Goal: Information Seeking & Learning: Check status

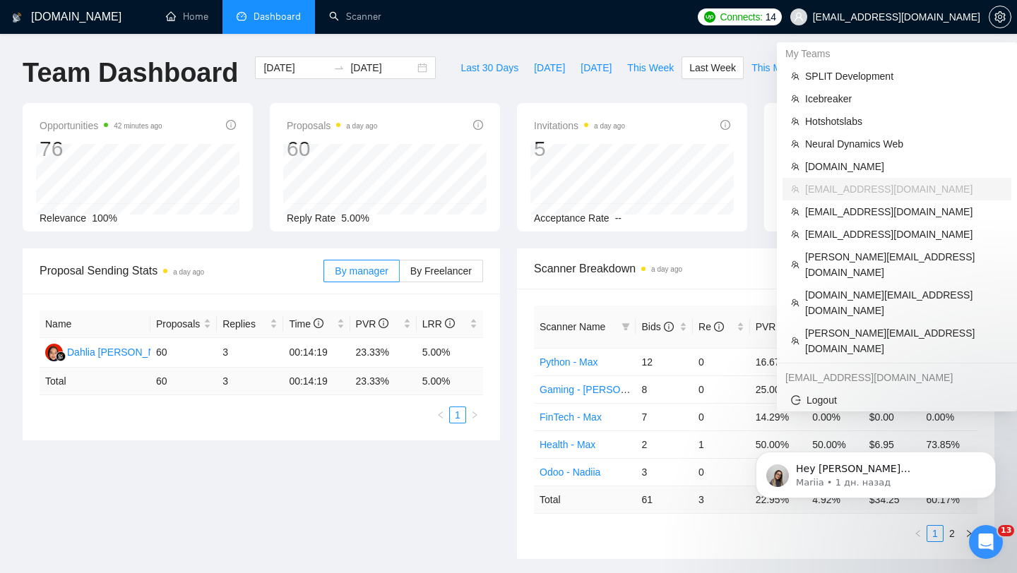
click at [897, 17] on span "[EMAIL_ADDRESS][DOMAIN_NAME]" at bounding box center [896, 17] width 167 height 0
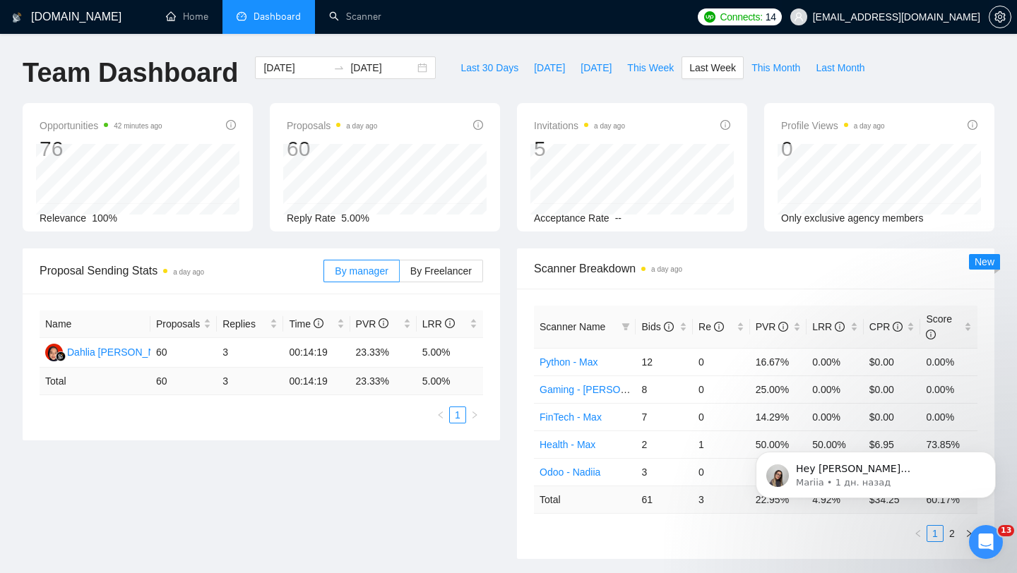
click at [914, 17] on span "[EMAIL_ADDRESS][DOMAIN_NAME]" at bounding box center [896, 17] width 167 height 0
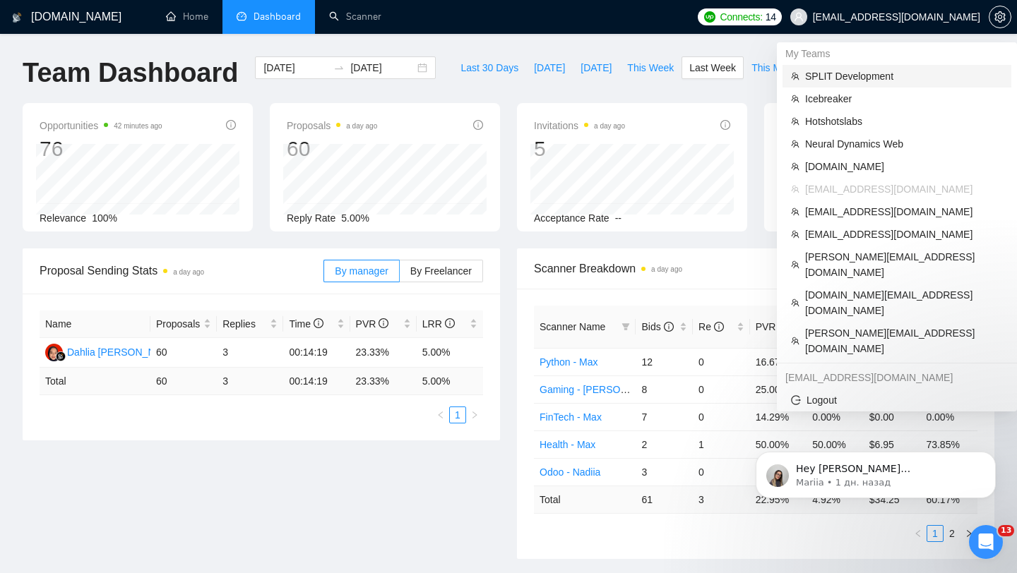
click at [837, 80] on span "SPLIT Development" at bounding box center [904, 76] width 198 height 16
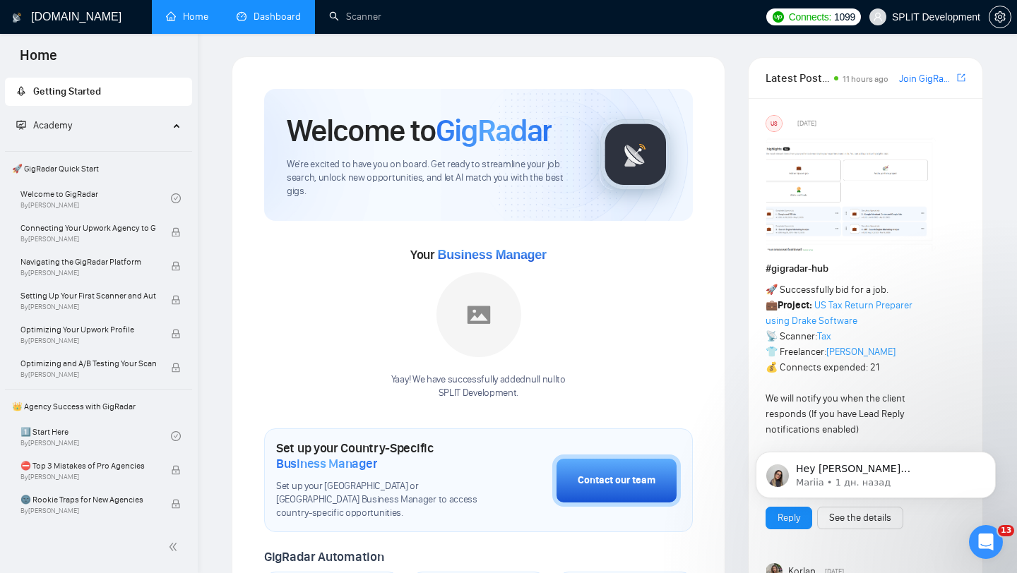
click at [271, 11] on link "Dashboard" at bounding box center [269, 17] width 64 height 12
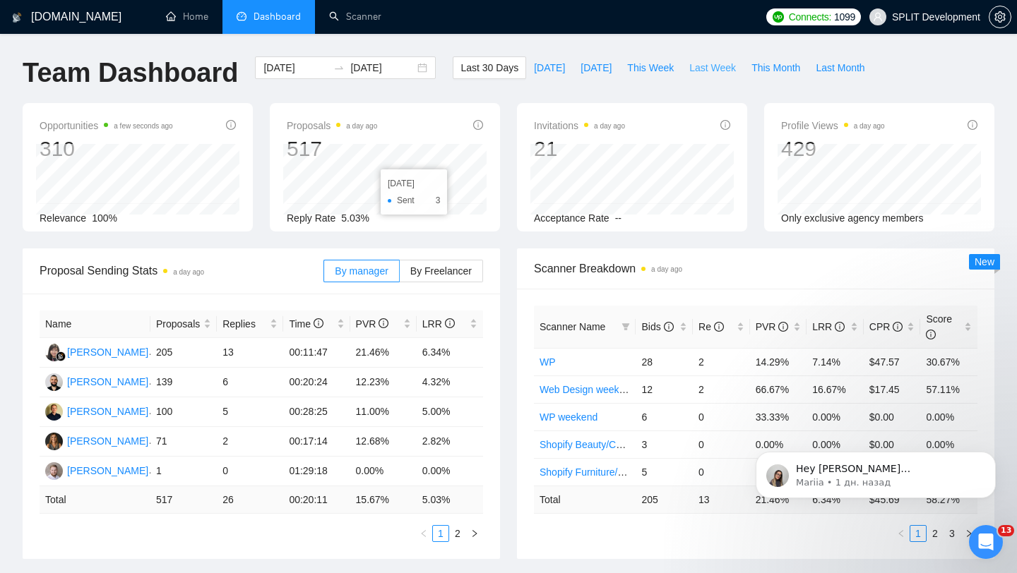
click at [726, 65] on span "Last Week" at bounding box center [712, 68] width 47 height 16
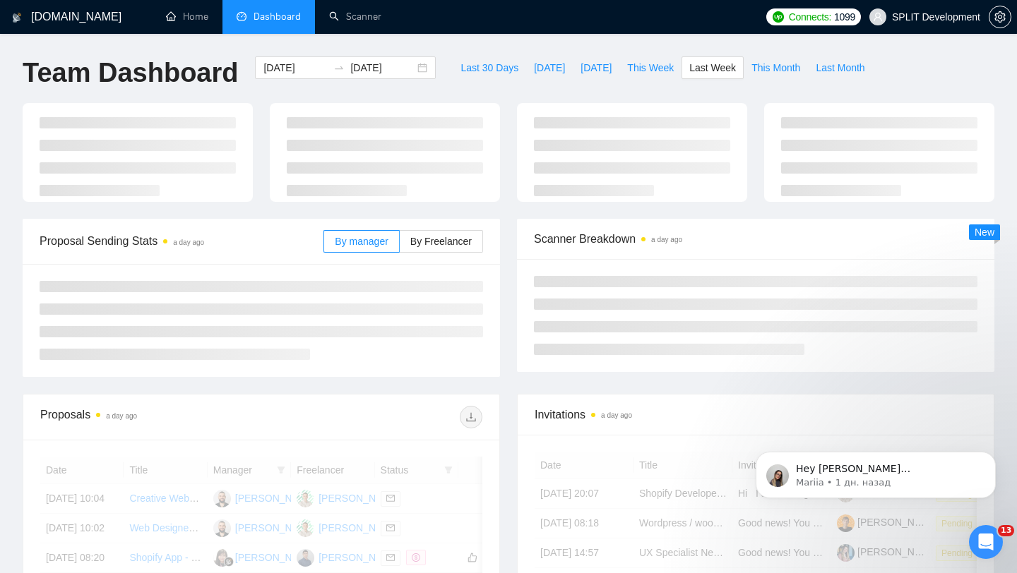
type input "[DATE]"
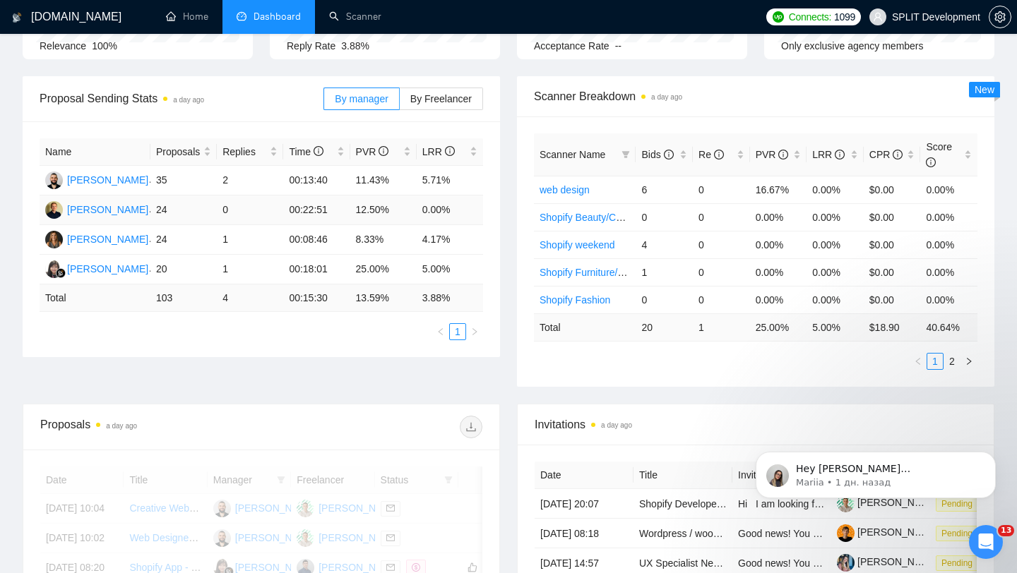
scroll to position [131, 0]
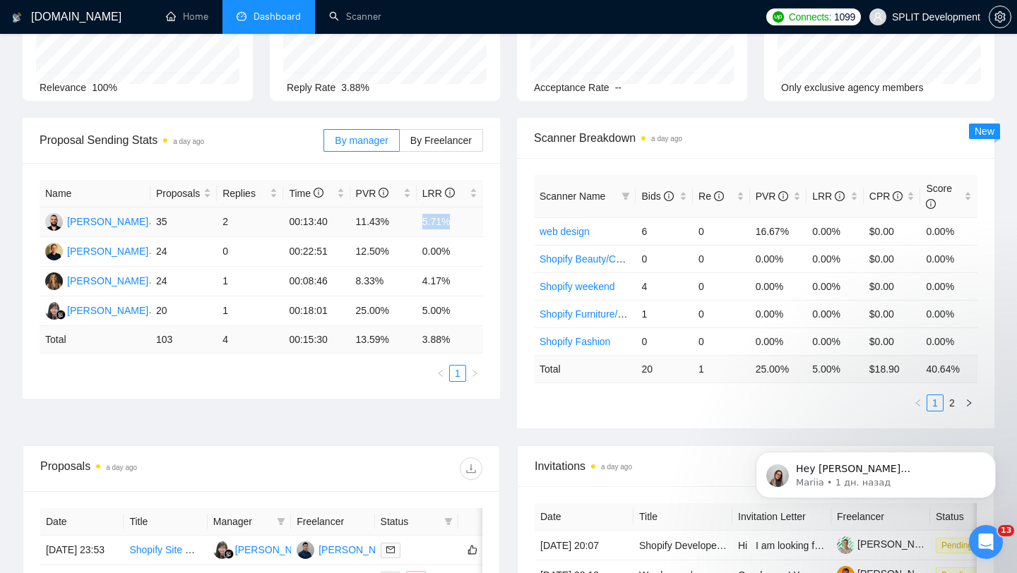
drag, startPoint x: 414, startPoint y: 222, endPoint x: 486, endPoint y: 222, distance: 72.7
click at [486, 222] on div "Name Proposals Replies Time PVR LRR [PERSON_NAME] 35 2 00:13:40 11.43% 5.71% [P…" at bounding box center [261, 281] width 477 height 236
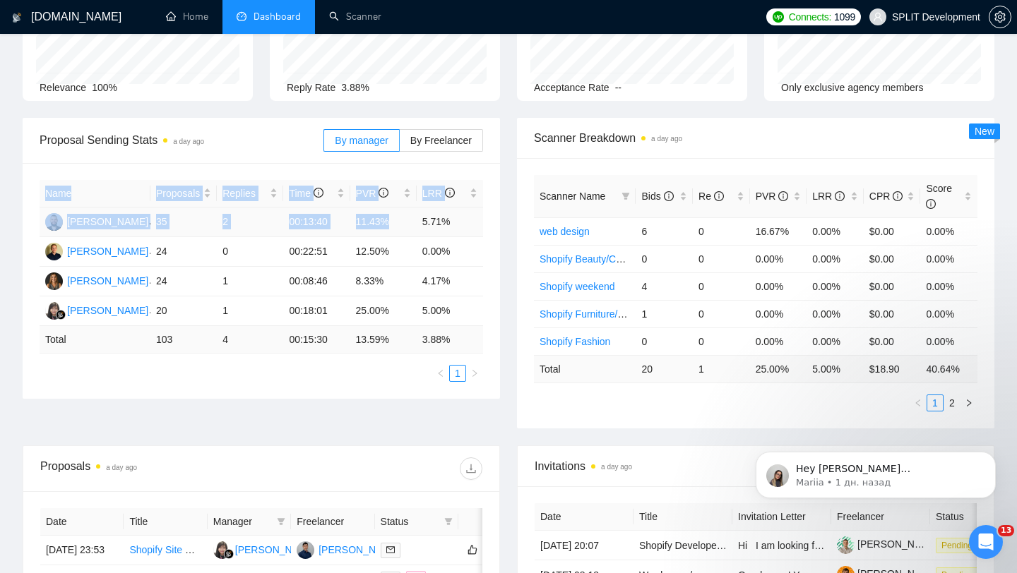
click at [298, 227] on td "00:13:40" at bounding box center [316, 223] width 66 height 30
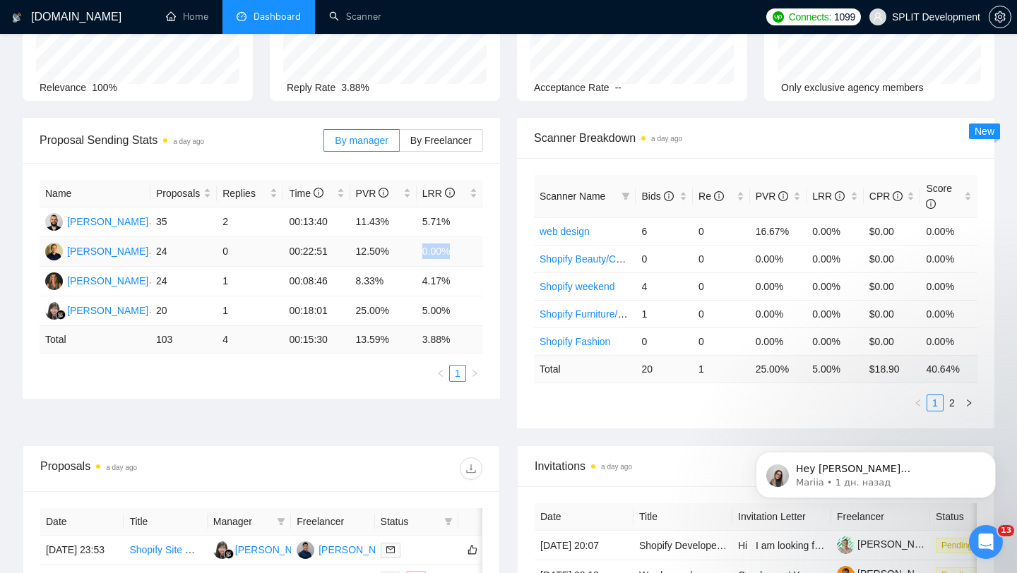
drag, startPoint x: 418, startPoint y: 247, endPoint x: 479, endPoint y: 251, distance: 60.8
click at [479, 251] on td "0.00%" at bounding box center [450, 252] width 66 height 30
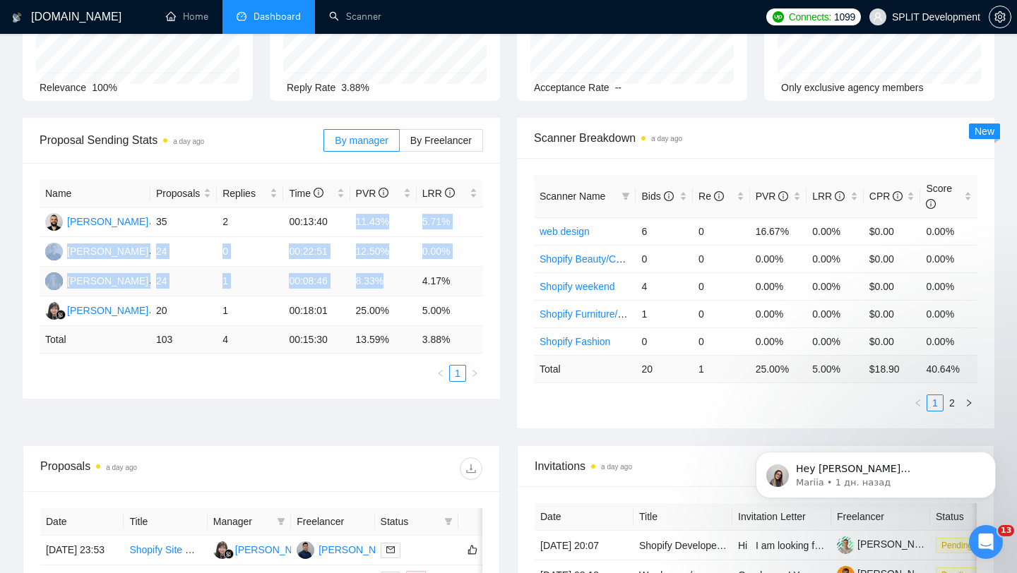
drag, startPoint x: 347, startPoint y: 221, endPoint x: 389, endPoint y: 285, distance: 76.4
click at [389, 285] on tbody "[PERSON_NAME] 35 2 00:13:40 11.43% 5.71% [PERSON_NAME] 24 0 00:22:51 12.50% 0.0…" at bounding box center [261, 267] width 443 height 119
click at [371, 281] on td "8.33%" at bounding box center [383, 282] width 66 height 30
drag, startPoint x: 357, startPoint y: 214, endPoint x: 389, endPoint y: 282, distance: 74.9
click at [389, 282] on tbody "[PERSON_NAME] 35 2 00:13:40 11.43% 5.71% [PERSON_NAME] 24 0 00:22:51 12.50% 0.0…" at bounding box center [261, 267] width 443 height 119
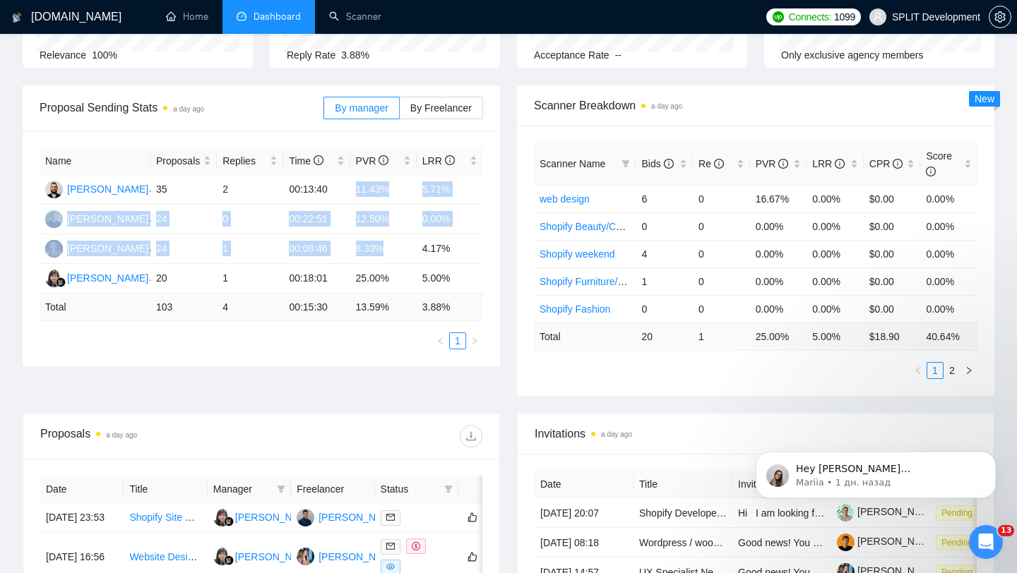
scroll to position [164, 0]
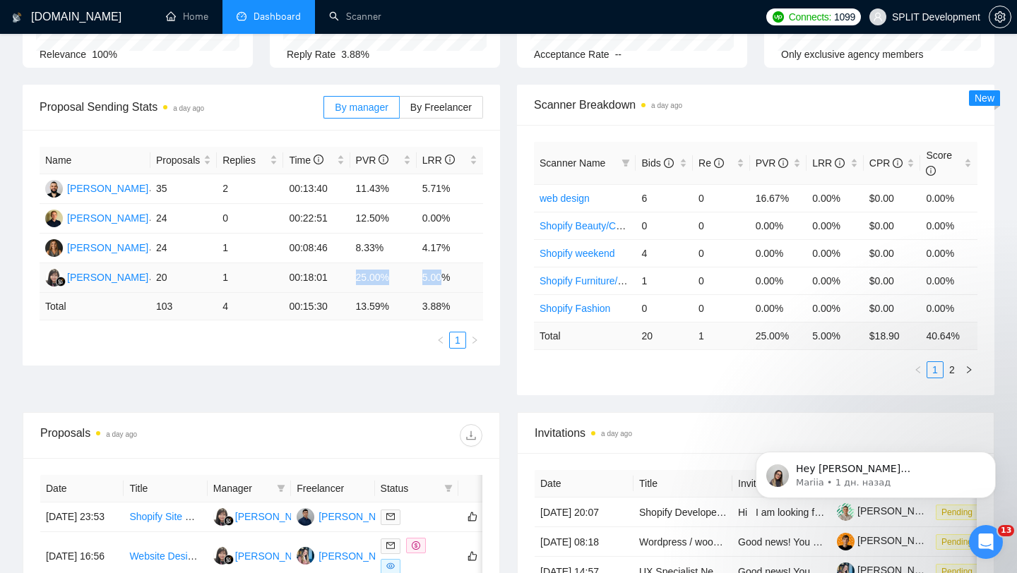
drag, startPoint x: 358, startPoint y: 278, endPoint x: 450, endPoint y: 280, distance: 92.5
click at [448, 280] on tr "[PERSON_NAME] 20 1 00:18:01 25.00% 5.00%" at bounding box center [261, 278] width 443 height 30
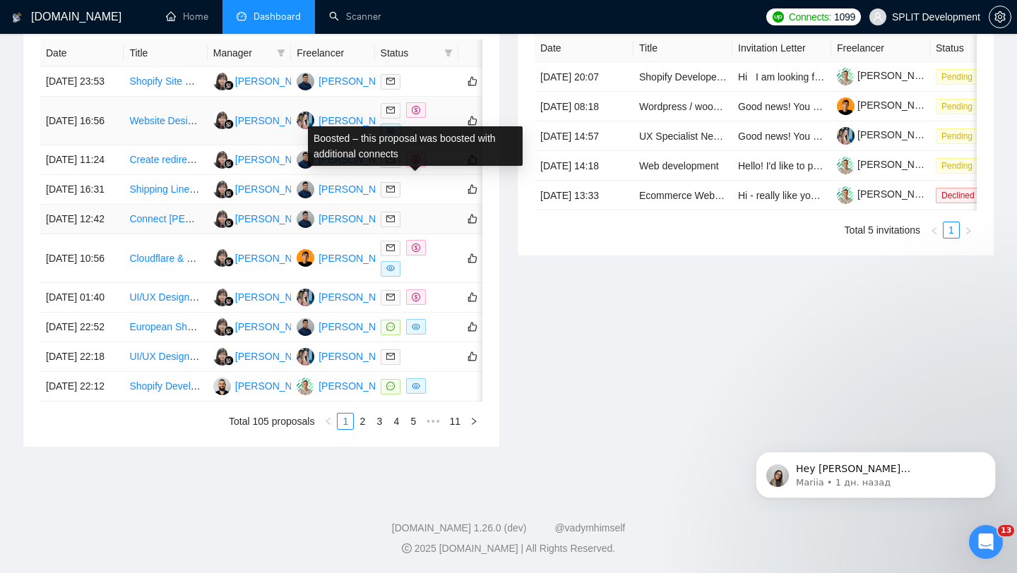
scroll to position [616, 0]
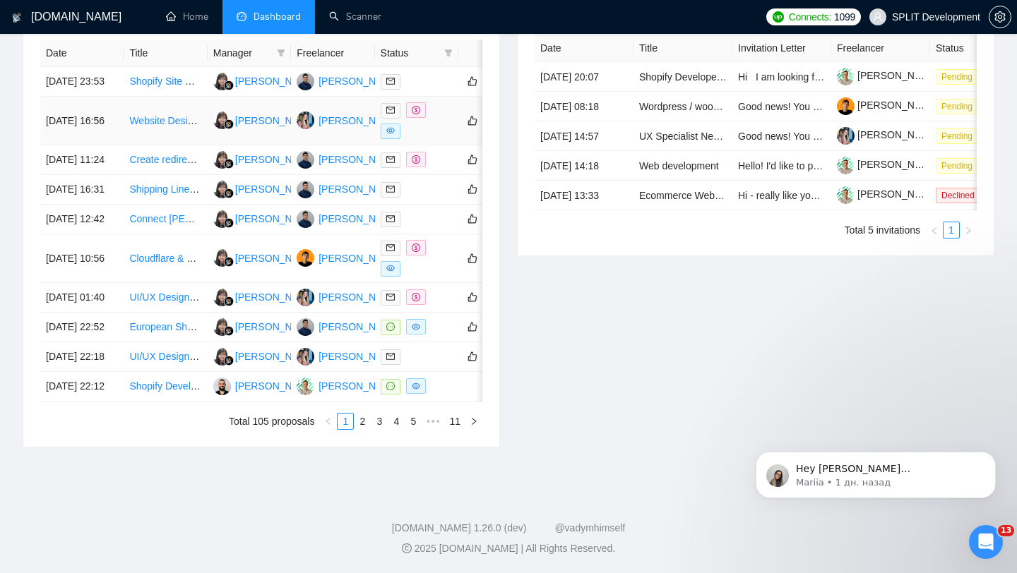
click at [426, 131] on div at bounding box center [417, 120] width 72 height 37
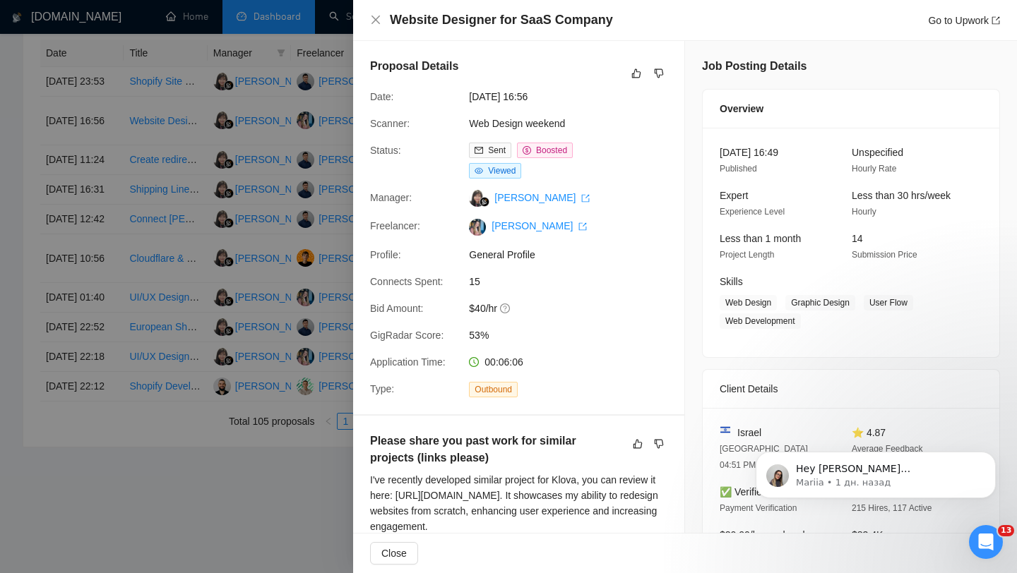
click at [270, 277] on div at bounding box center [508, 286] width 1017 height 573
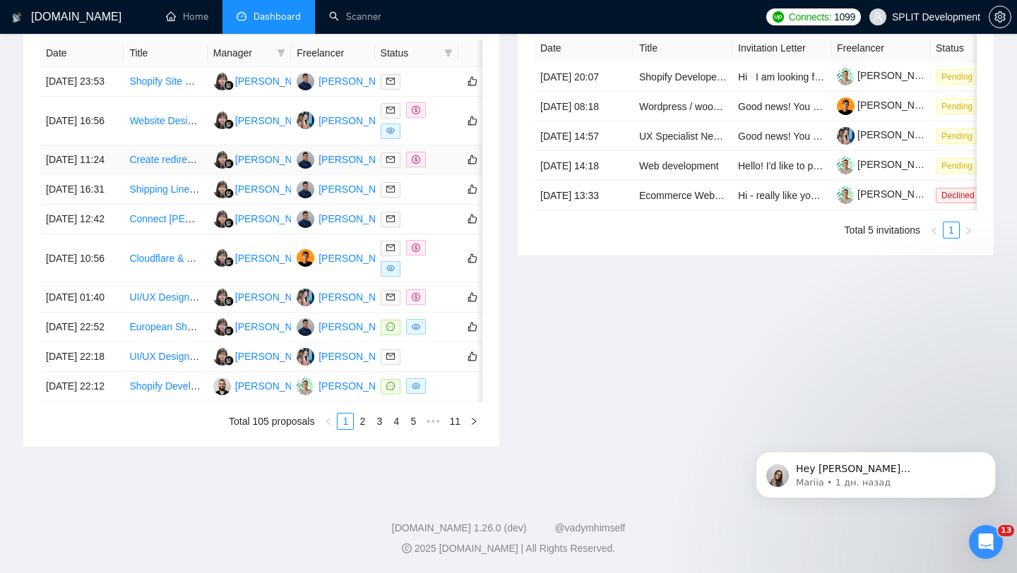
click at [427, 168] on div at bounding box center [417, 160] width 72 height 16
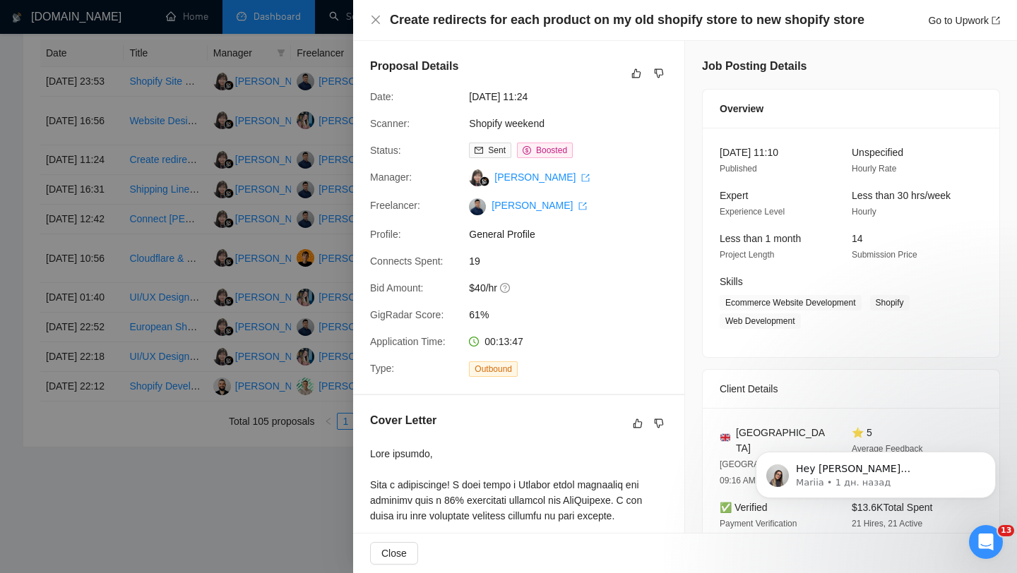
click at [209, 257] on div at bounding box center [508, 286] width 1017 height 573
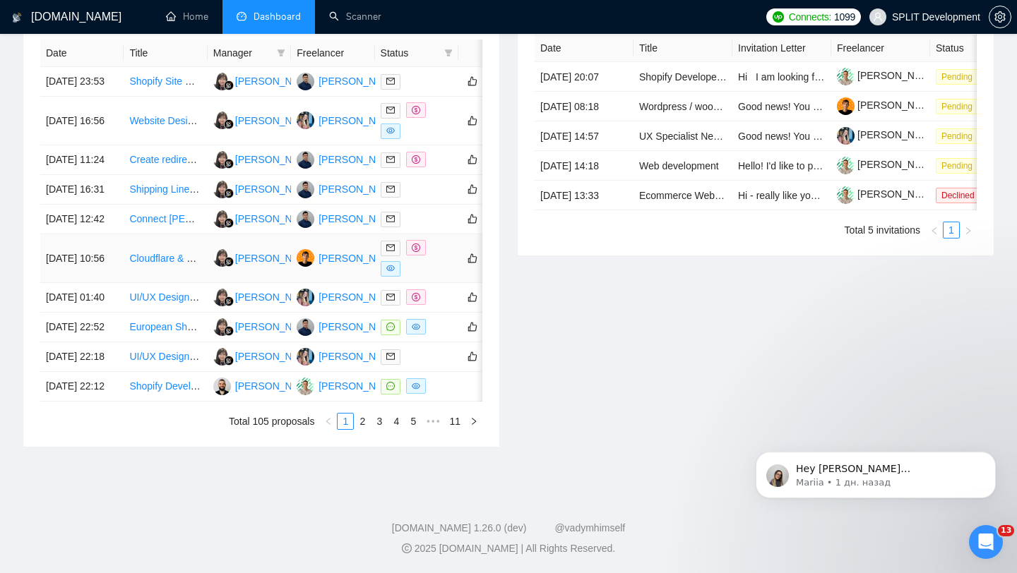
click at [436, 277] on div at bounding box center [417, 258] width 72 height 37
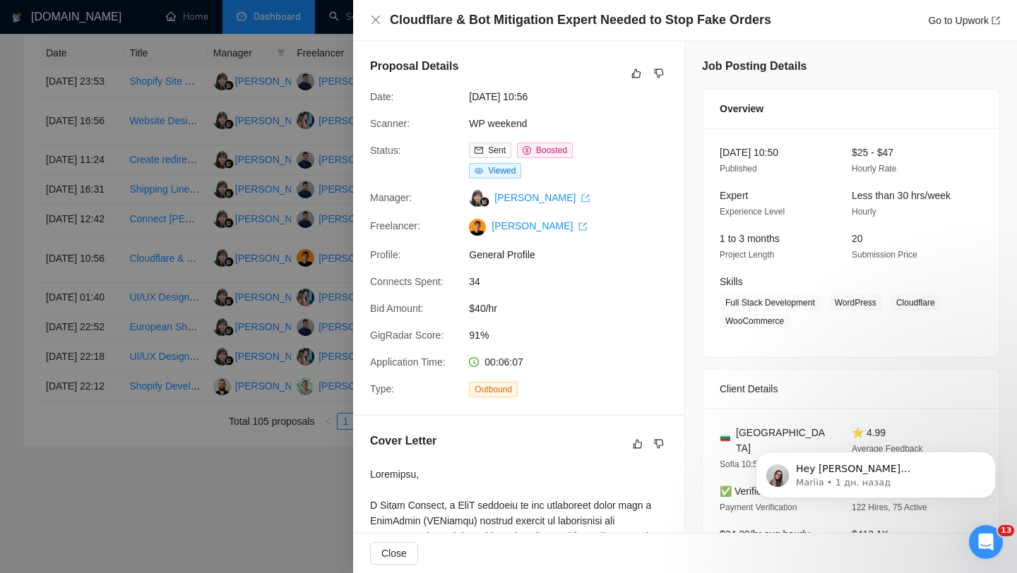
click at [286, 328] on div at bounding box center [508, 286] width 1017 height 573
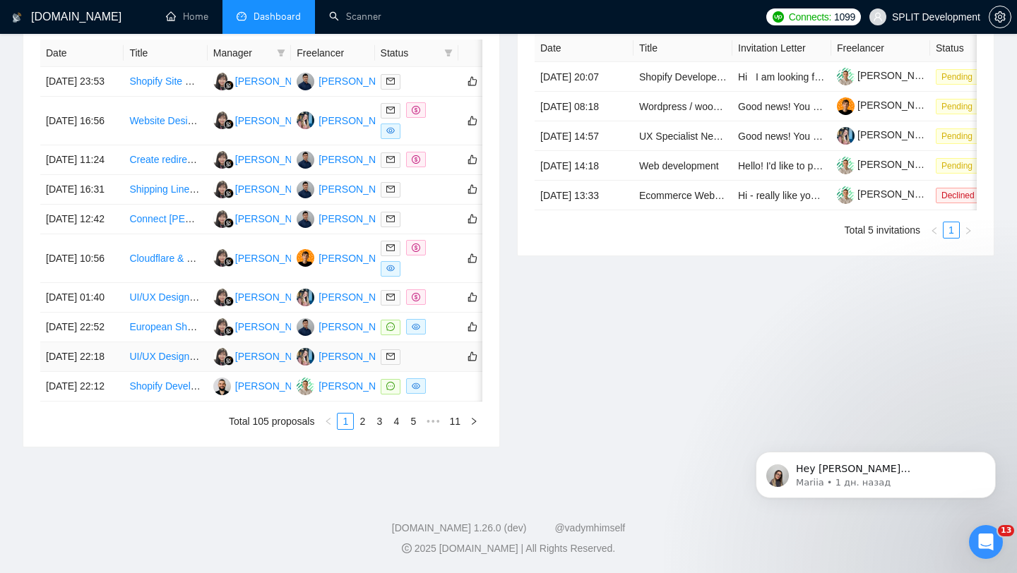
scroll to position [706, 0]
click at [361, 425] on link "2" at bounding box center [362, 422] width 16 height 16
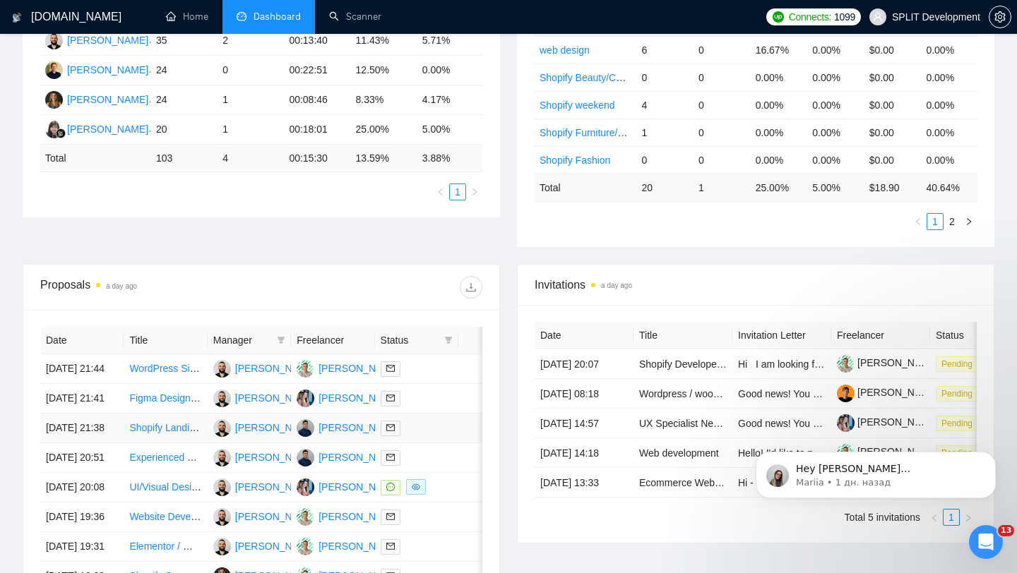
scroll to position [7, 0]
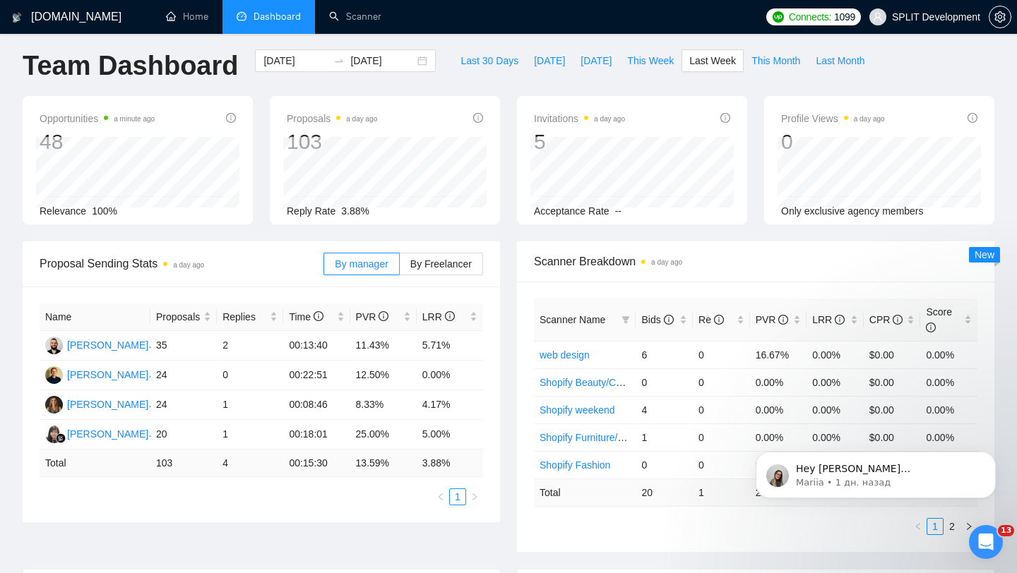
click at [446, 286] on div "By manager By Freelancer" at bounding box center [403, 263] width 160 height 45
click at [467, 253] on label "By Freelancer" at bounding box center [441, 264] width 83 height 23
click at [400, 268] on input "By Freelancer" at bounding box center [400, 268] width 0 height 0
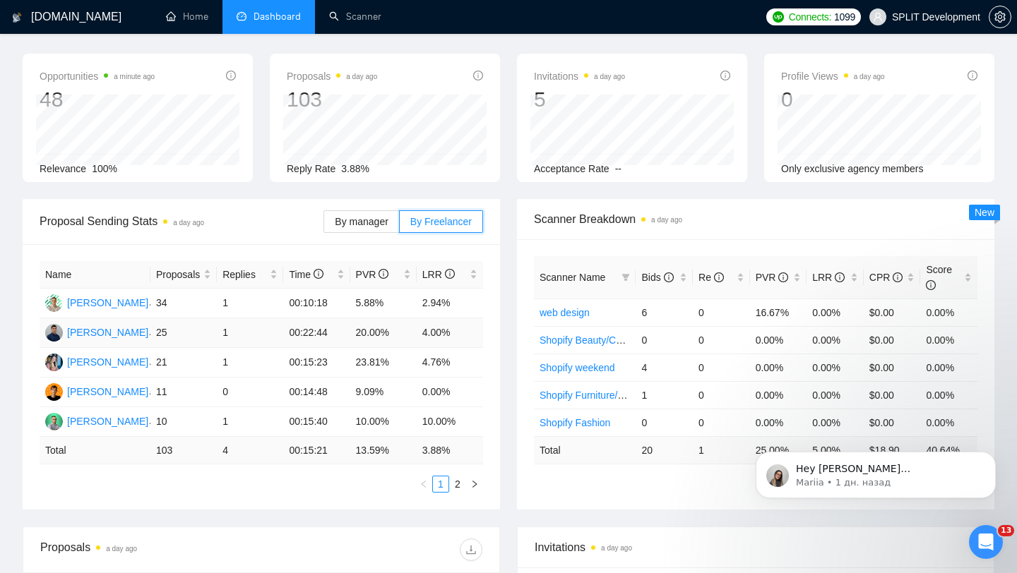
scroll to position [52, 0]
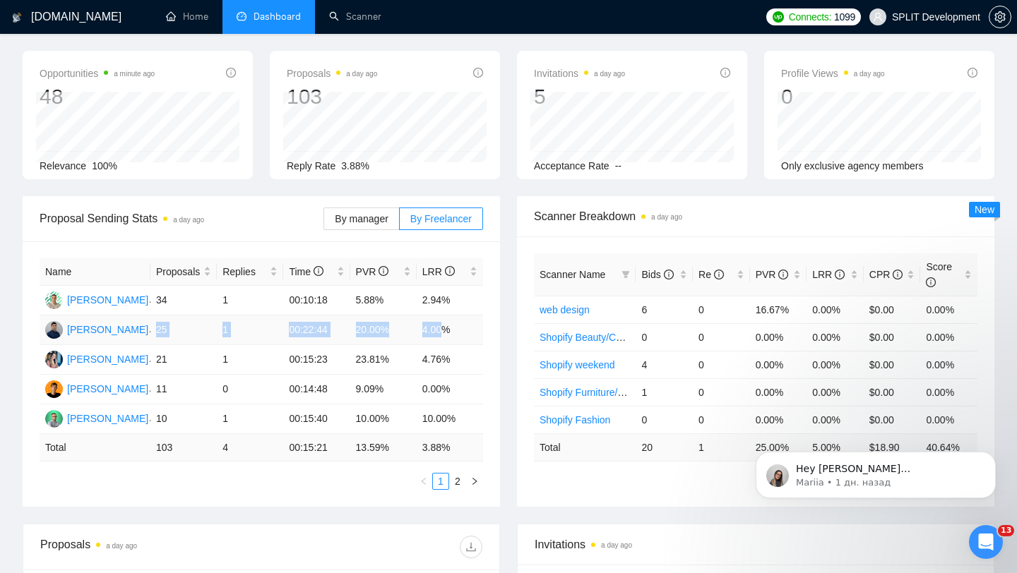
drag, startPoint x: 155, startPoint y: 330, endPoint x: 445, endPoint y: 333, distance: 290.9
click at [445, 333] on tr "[PERSON_NAME] 25 1 00:22:44 20.00% 4.00%" at bounding box center [261, 331] width 443 height 30
drag, startPoint x: 152, startPoint y: 354, endPoint x: 414, endPoint y: 364, distance: 261.4
click at [441, 364] on tr "[PERSON_NAME] 21 1 00:15:23 23.81% 4.76%" at bounding box center [261, 360] width 443 height 30
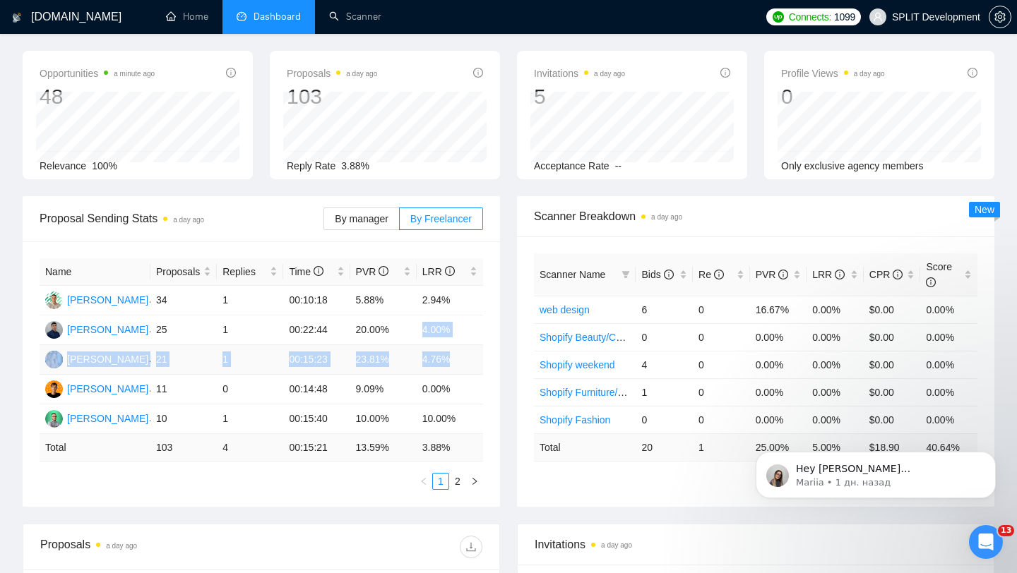
drag, startPoint x: 419, startPoint y: 332, endPoint x: 456, endPoint y: 361, distance: 47.7
click at [458, 363] on tbody "[PERSON_NAME] 34 1 00:10:18 5.88% 2.94% [PERSON_NAME] 25 1 00:22:44 20.00% 4.00…" at bounding box center [261, 360] width 443 height 148
click at [434, 359] on td "4.76%" at bounding box center [450, 360] width 66 height 30
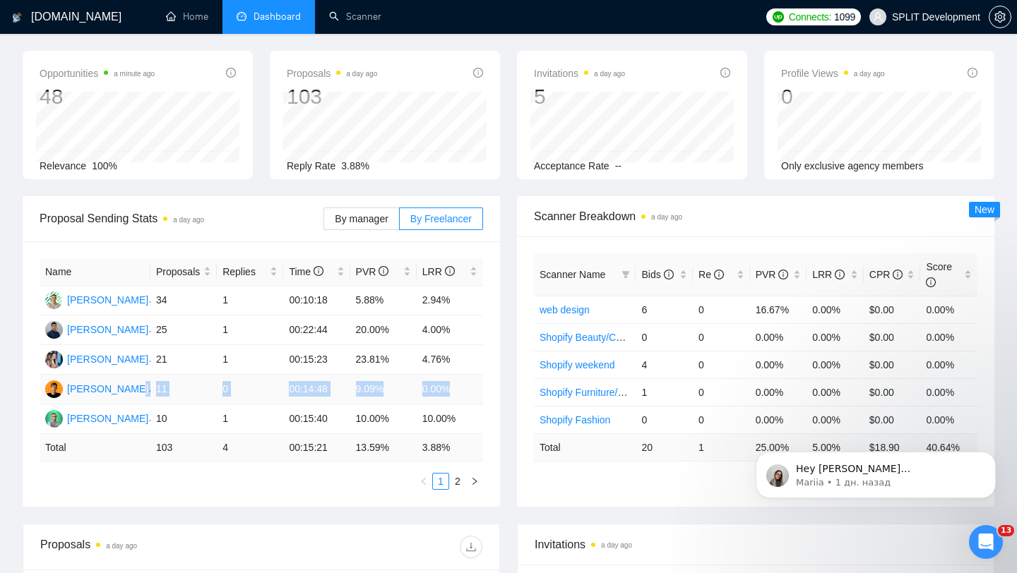
drag, startPoint x: 148, startPoint y: 387, endPoint x: 482, endPoint y: 393, distance: 334.0
click at [482, 393] on tr "[PERSON_NAME] 11 0 00:14:48 9.09% 0.00%" at bounding box center [261, 390] width 443 height 30
drag, startPoint x: 122, startPoint y: 306, endPoint x: 427, endPoint y: 302, distance: 305.0
click at [427, 302] on tr "[PERSON_NAME] 34 1 00:10:18 5.88% 2.94%" at bounding box center [261, 301] width 443 height 30
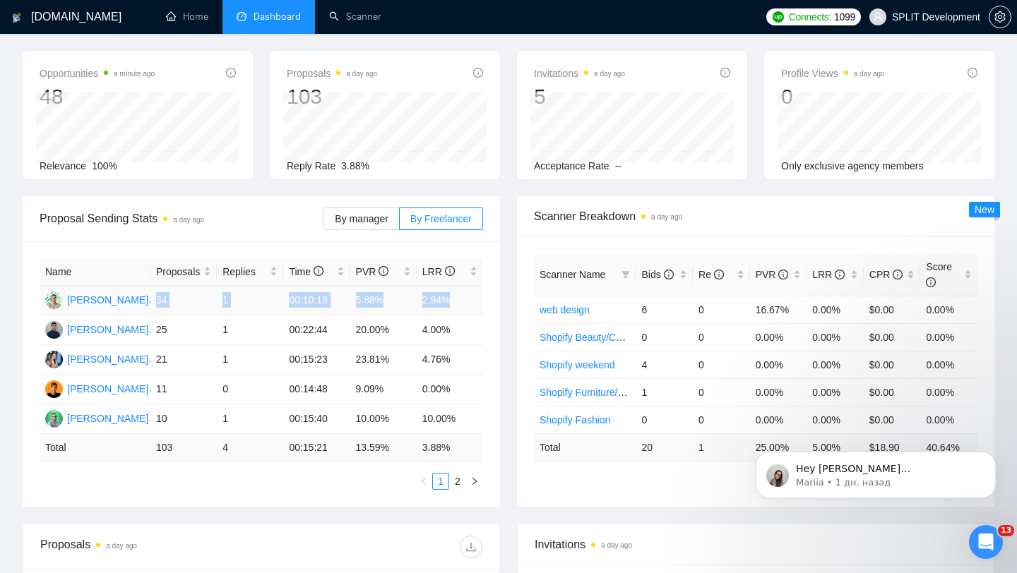
drag, startPoint x: 472, startPoint y: 297, endPoint x: 156, endPoint y: 301, distance: 316.3
click at [156, 301] on tr "[PERSON_NAME] 34 1 00:10:18 5.88% 2.94%" at bounding box center [261, 301] width 443 height 30
click at [359, 294] on td "5.88%" at bounding box center [383, 301] width 66 height 30
drag, startPoint x: 402, startPoint y: 301, endPoint x: 343, endPoint y: 301, distance: 59.3
click at [342, 301] on tr "[PERSON_NAME] 34 1 00:10:18 5.88% 2.94%" at bounding box center [261, 301] width 443 height 30
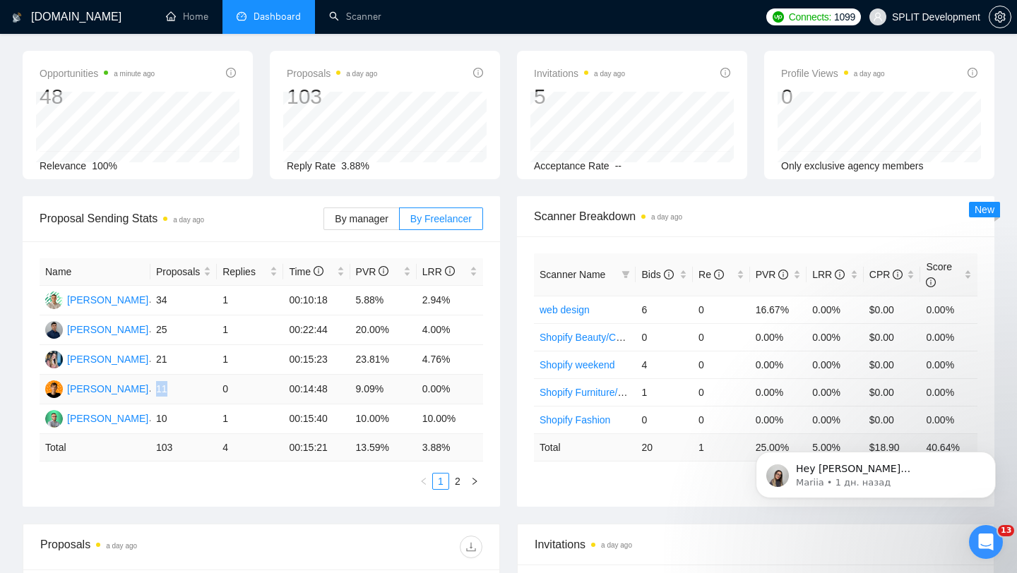
drag, startPoint x: 157, startPoint y: 385, endPoint x: 171, endPoint y: 398, distance: 18.5
click at [171, 398] on td "11" at bounding box center [183, 390] width 66 height 30
drag, startPoint x: 155, startPoint y: 415, endPoint x: 189, endPoint y: 421, distance: 34.4
click at [189, 421] on td "10" at bounding box center [183, 420] width 66 height 30
drag, startPoint x: 356, startPoint y: 386, endPoint x: 396, endPoint y: 415, distance: 49.6
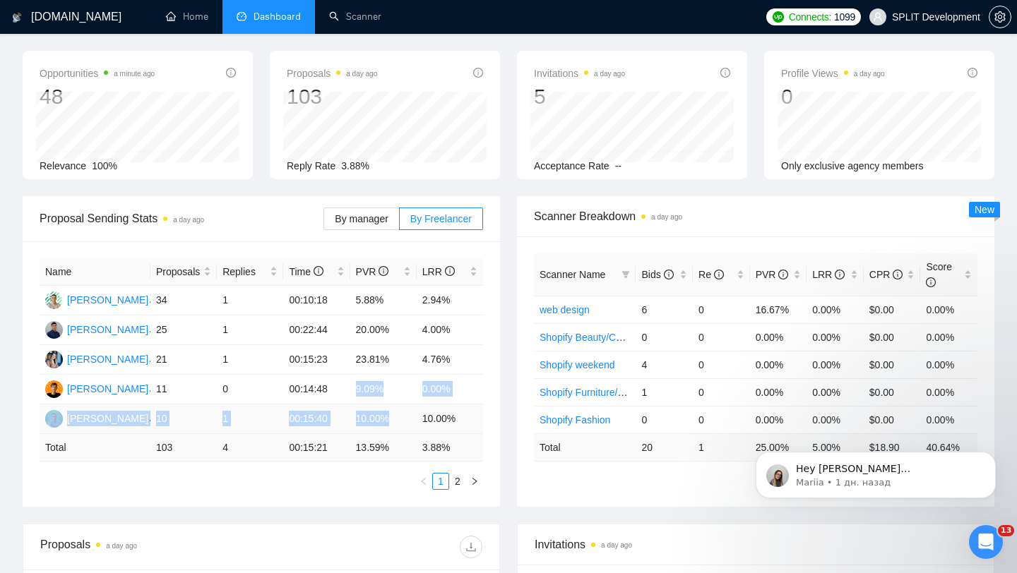
click at [396, 415] on tbody "[PERSON_NAME] 34 1 00:10:18 5.88% 2.94% [PERSON_NAME] 25 1 00:22:44 20.00% 4.00…" at bounding box center [261, 360] width 443 height 148
drag, startPoint x: 157, startPoint y: 385, endPoint x: 172, endPoint y: 421, distance: 39.9
click at [172, 421] on tbody "[PERSON_NAME] 34 1 00:10:18 5.88% 2.94% [PERSON_NAME] 25 1 00:22:44 20.00% 4.00…" at bounding box center [261, 360] width 443 height 148
click at [200, 387] on td "11" at bounding box center [183, 390] width 66 height 30
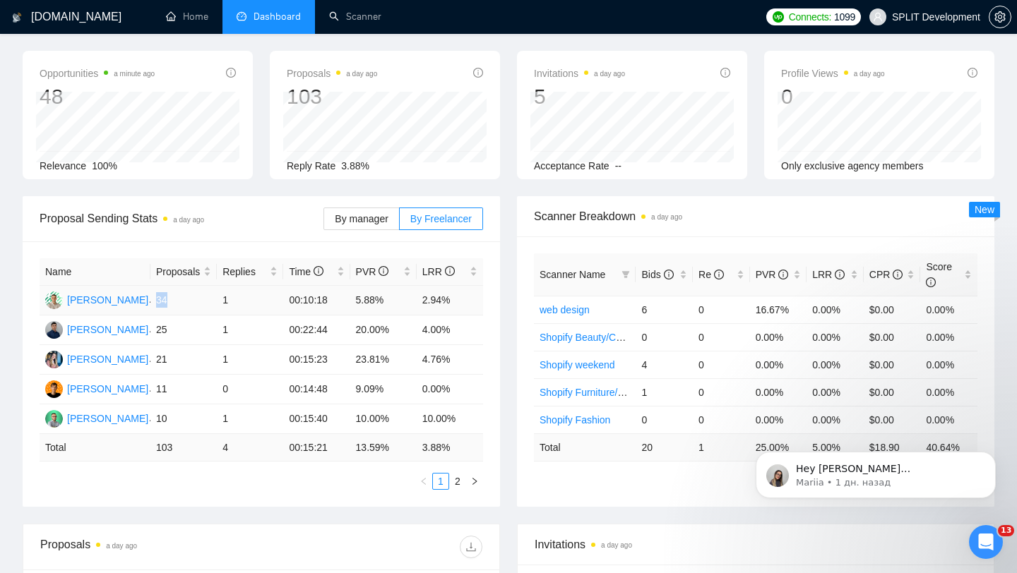
drag, startPoint x: 154, startPoint y: 295, endPoint x: 171, endPoint y: 297, distance: 17.1
click at [171, 297] on td "34" at bounding box center [183, 301] width 66 height 30
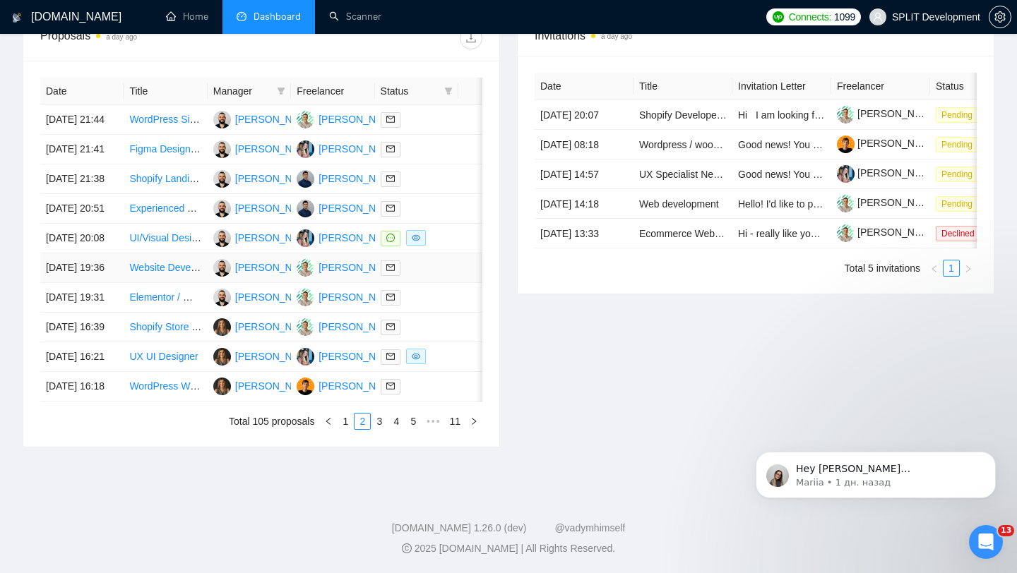
scroll to position [566, 0]
click at [430, 135] on td at bounding box center [416, 120] width 83 height 30
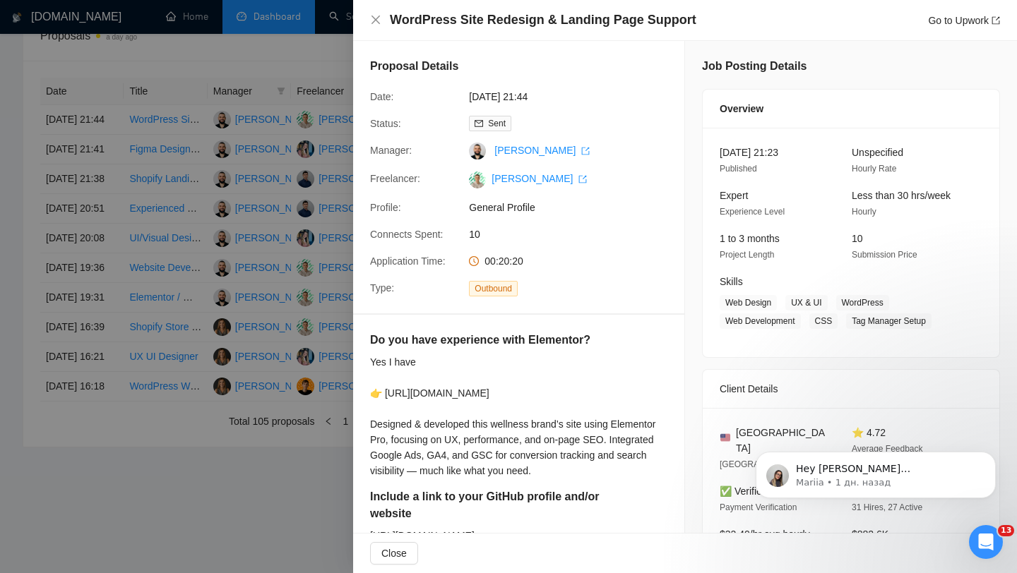
click at [164, 185] on div at bounding box center [508, 286] width 1017 height 573
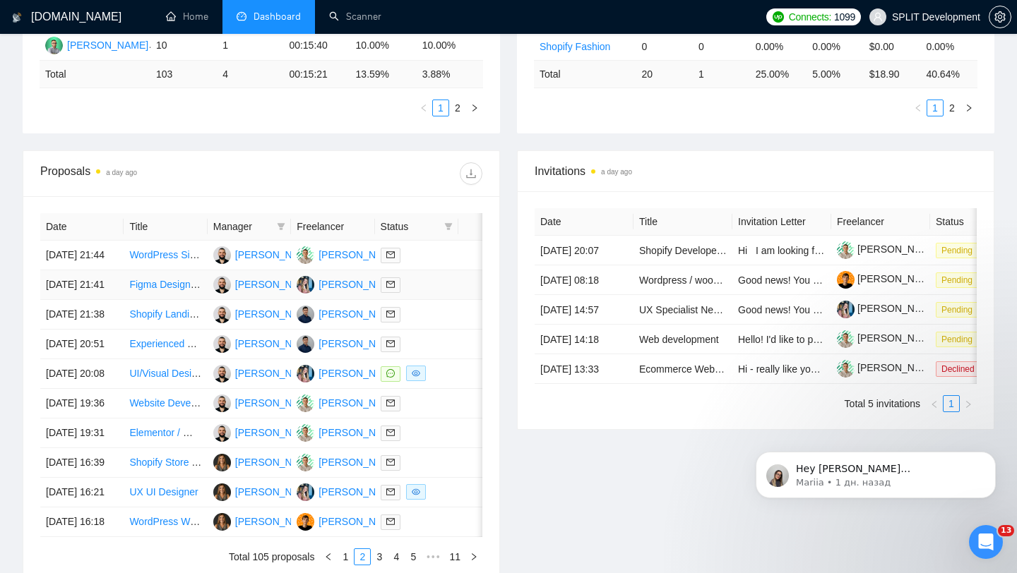
scroll to position [148, 0]
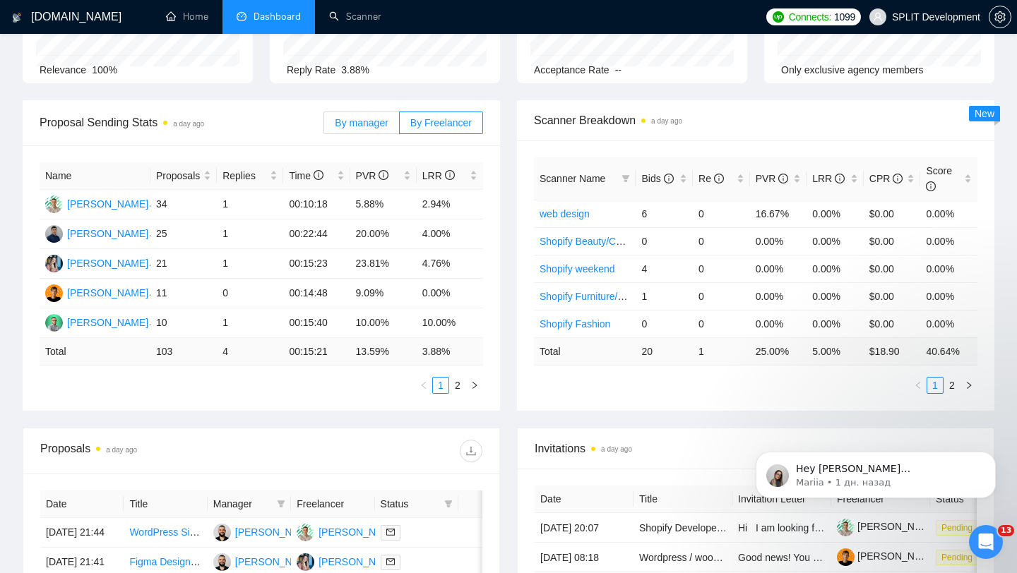
click at [373, 132] on label "By manager" at bounding box center [361, 123] width 76 height 23
click at [324, 126] on input "By manager" at bounding box center [324, 126] width 0 height 0
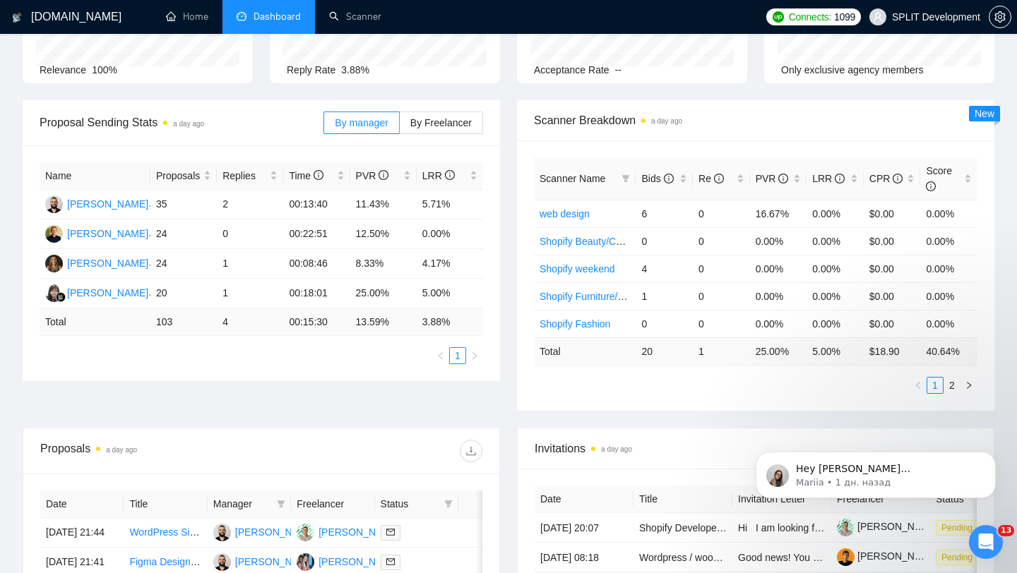
click at [448, 133] on div "By manager By Freelancer" at bounding box center [403, 123] width 160 height 23
click at [455, 117] on span "By Freelancer" at bounding box center [440, 122] width 61 height 11
click at [400, 126] on input "By Freelancer" at bounding box center [400, 126] width 0 height 0
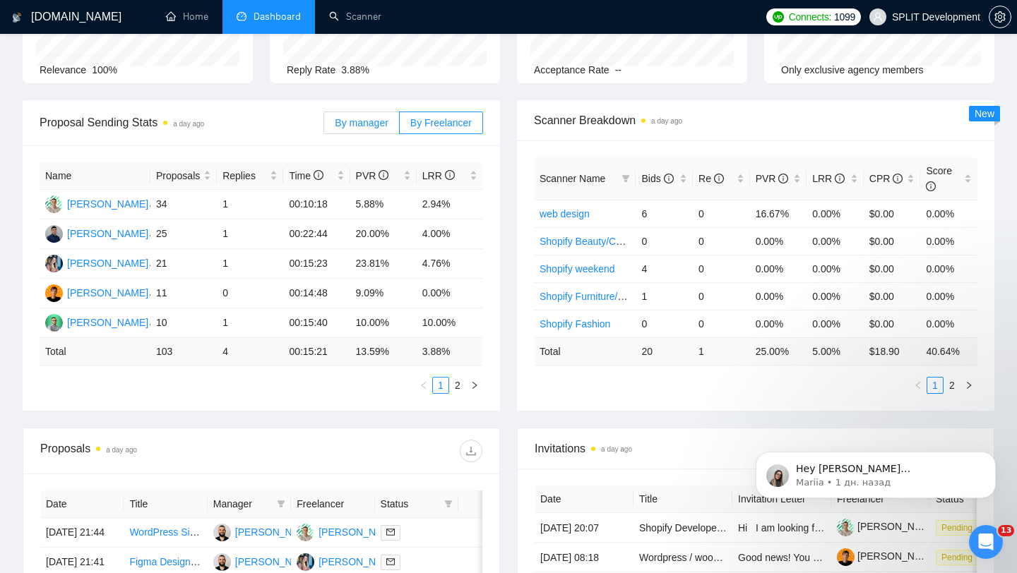
click at [345, 124] on span "By manager" at bounding box center [361, 122] width 53 height 11
click at [324, 126] on input "By manager" at bounding box center [324, 126] width 0 height 0
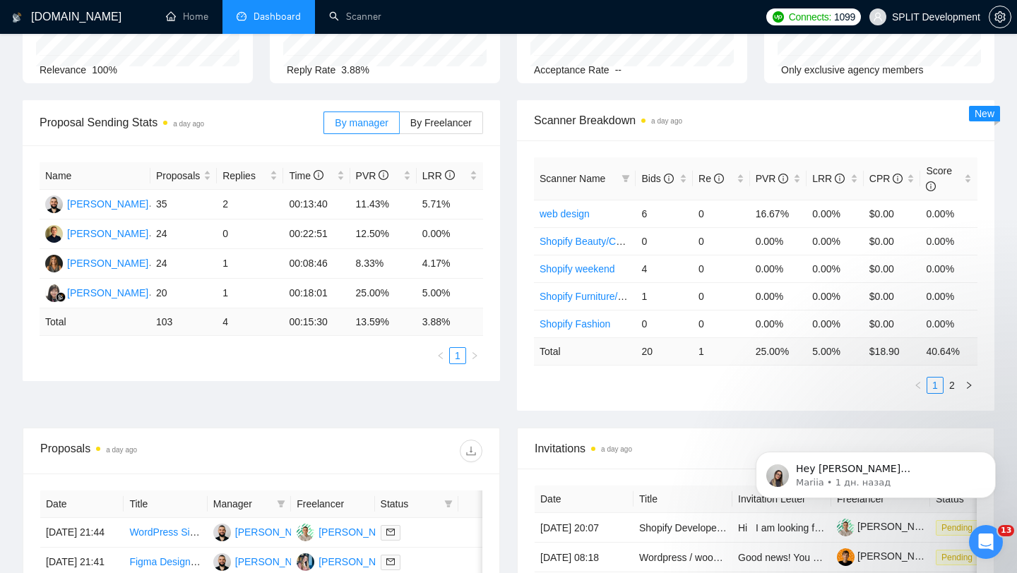
click at [430, 133] on div "By manager By Freelancer" at bounding box center [403, 123] width 160 height 23
click at [429, 127] on span "By Freelancer" at bounding box center [440, 122] width 61 height 11
click at [400, 126] on input "By Freelancer" at bounding box center [400, 126] width 0 height 0
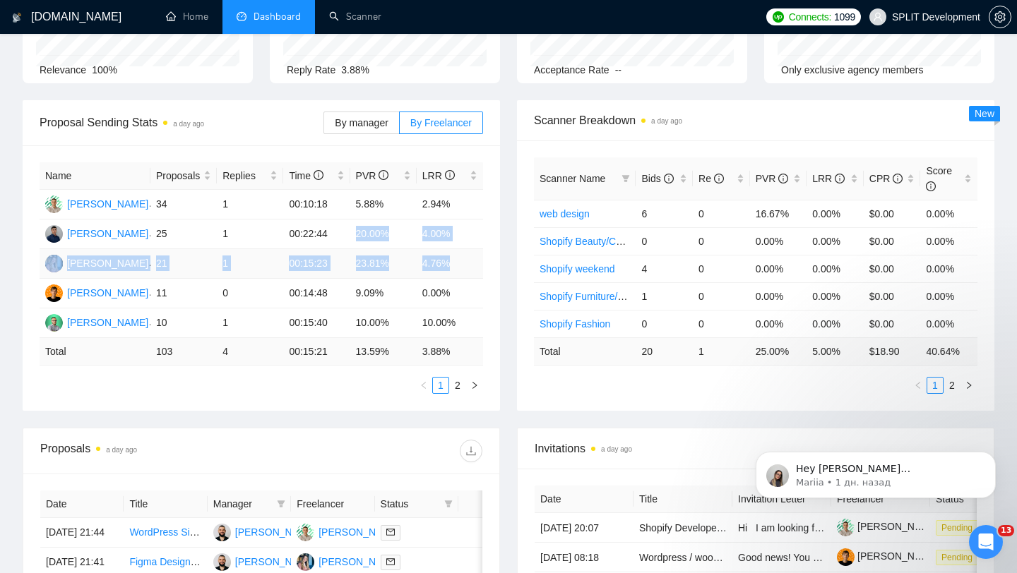
drag, startPoint x: 353, startPoint y: 231, endPoint x: 461, endPoint y: 273, distance: 115.8
click at [461, 273] on tbody "[PERSON_NAME] 34 1 00:10:18 5.88% 2.94% [PERSON_NAME] 25 1 00:22:44 20.00% 4.00…" at bounding box center [261, 264] width 443 height 148
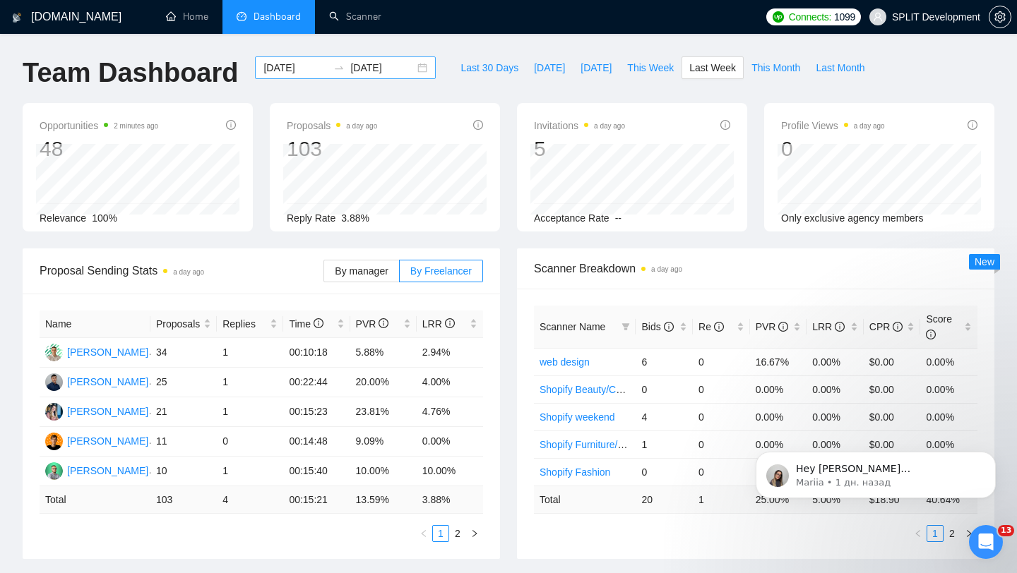
click at [414, 65] on div "[DATE] [DATE]" at bounding box center [345, 67] width 181 height 23
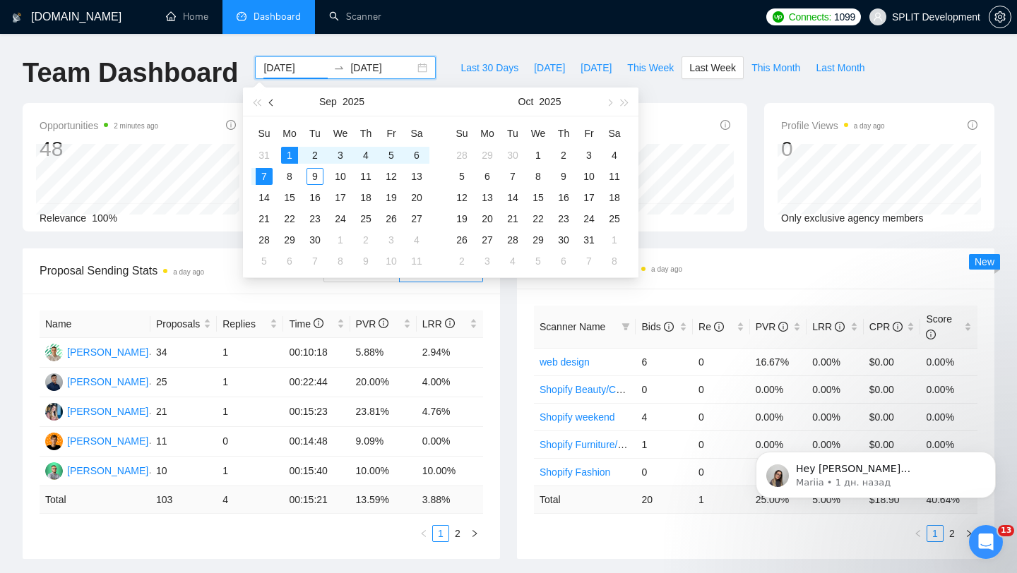
click at [273, 106] on button "button" at bounding box center [272, 102] width 16 height 28
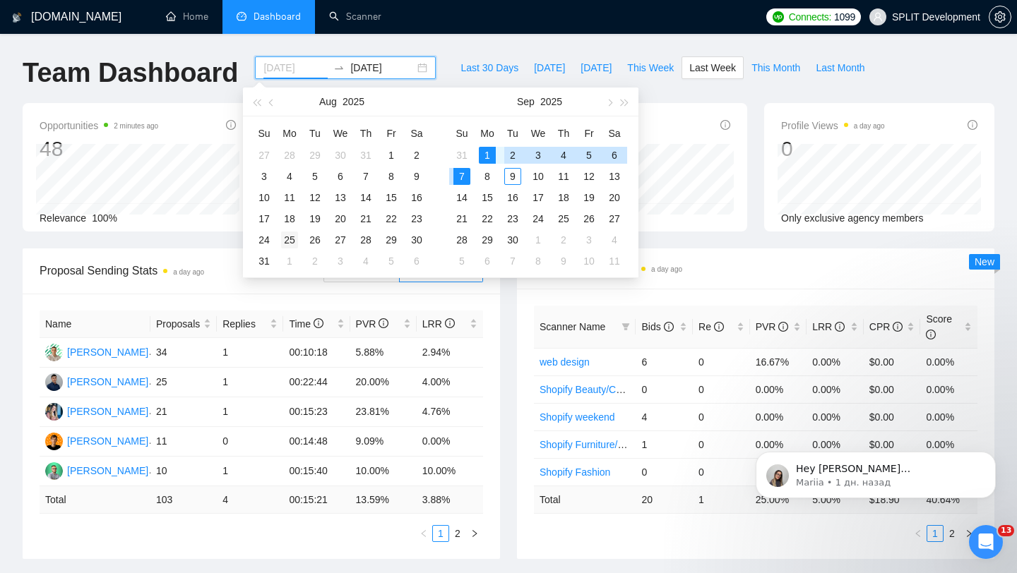
type input "[DATE]"
click at [285, 241] on div "25" at bounding box center [289, 240] width 17 height 17
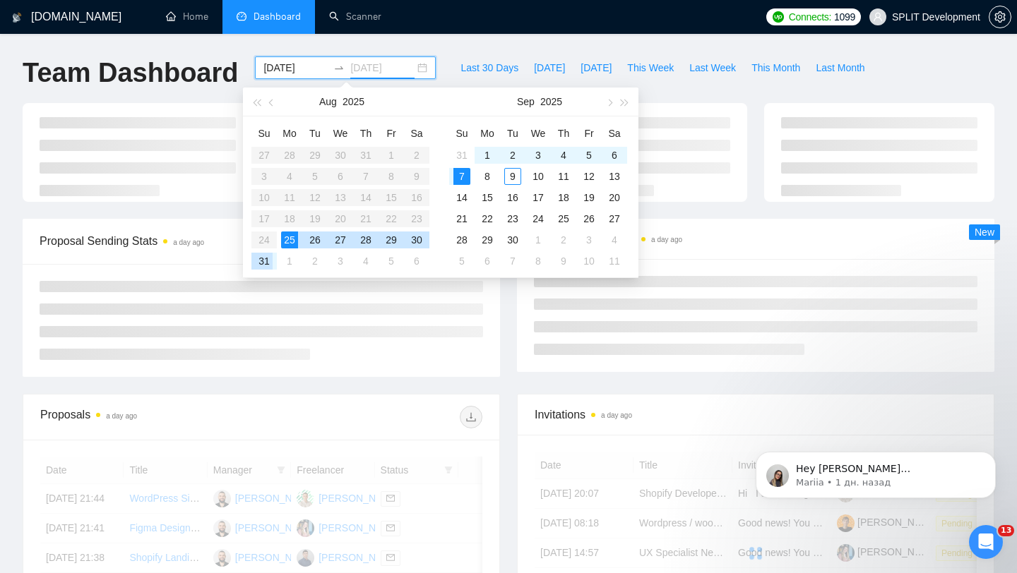
type input "[DATE]"
click at [263, 262] on div "31" at bounding box center [264, 261] width 17 height 17
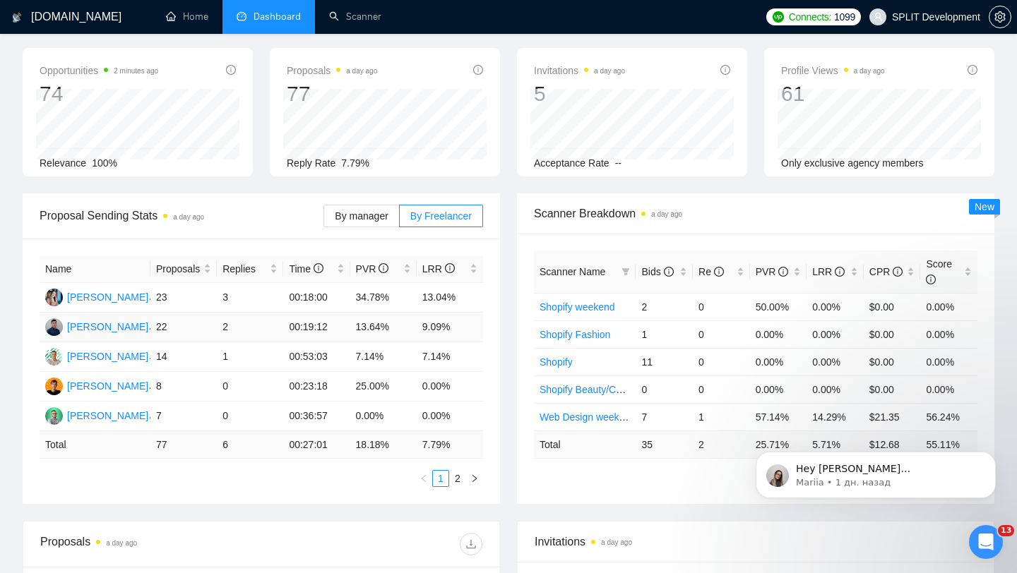
scroll to position [64, 0]
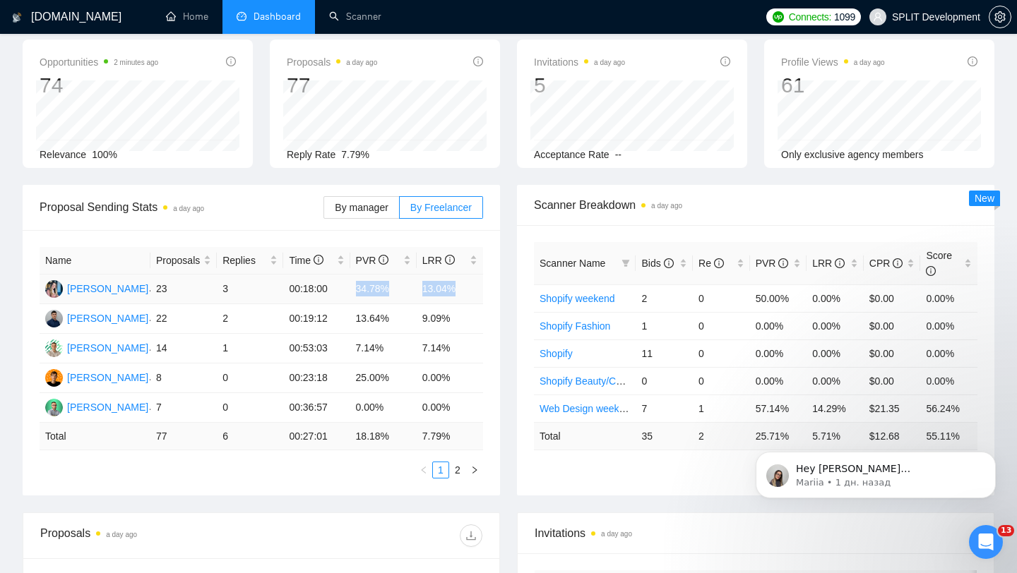
drag, startPoint x: 347, startPoint y: 288, endPoint x: 462, endPoint y: 294, distance: 114.5
click at [462, 294] on tr "[PERSON_NAME] 23 3 00:18:00 34.78% 13.04%" at bounding box center [261, 290] width 443 height 30
drag, startPoint x: 352, startPoint y: 318, endPoint x: 460, endPoint y: 324, distance: 107.5
click at [460, 324] on tr "[PERSON_NAME] 22 2 00:19:12 13.64% 9.09%" at bounding box center [261, 319] width 443 height 30
drag, startPoint x: 352, startPoint y: 350, endPoint x: 458, endPoint y: 352, distance: 106.6
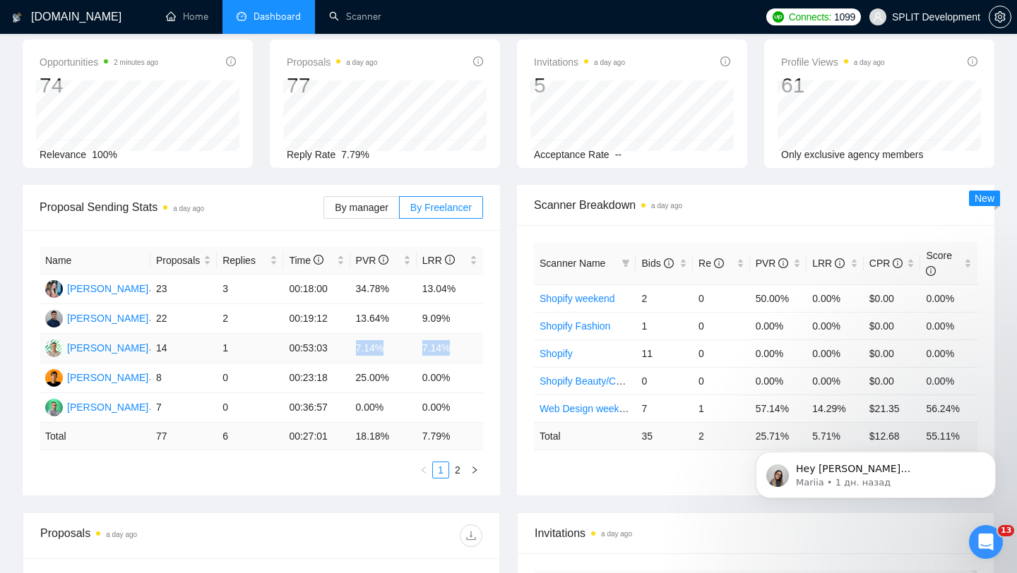
click at [458, 352] on tr "[PERSON_NAME] 14 1 00:53:03 7.14% 7.14%" at bounding box center [261, 349] width 443 height 30
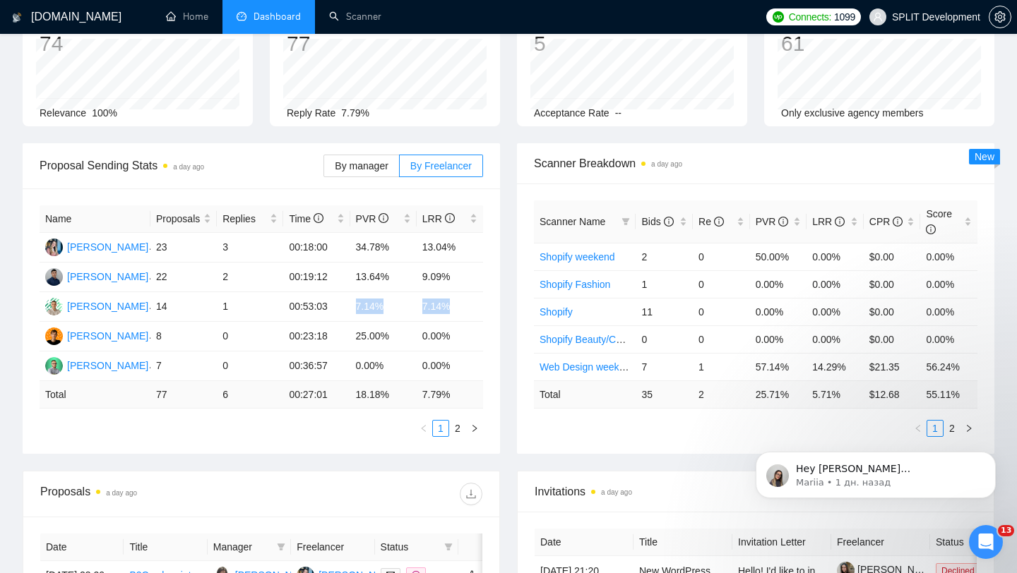
scroll to position [0, 0]
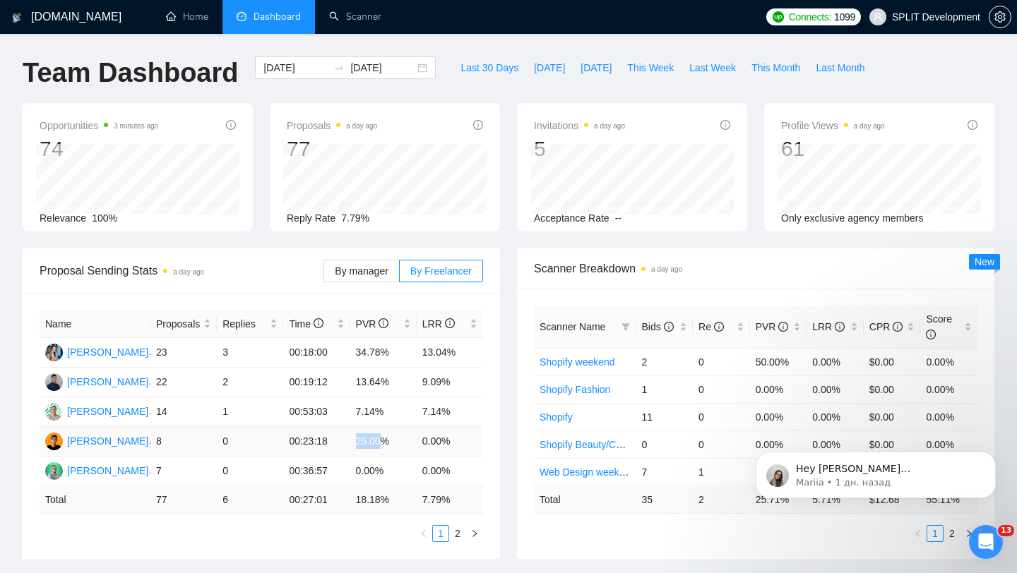
drag, startPoint x: 347, startPoint y: 447, endPoint x: 385, endPoint y: 445, distance: 38.2
click at [385, 445] on tr "[PERSON_NAME] 8 0 00:23:18 25.00% 0.00%" at bounding box center [261, 442] width 443 height 30
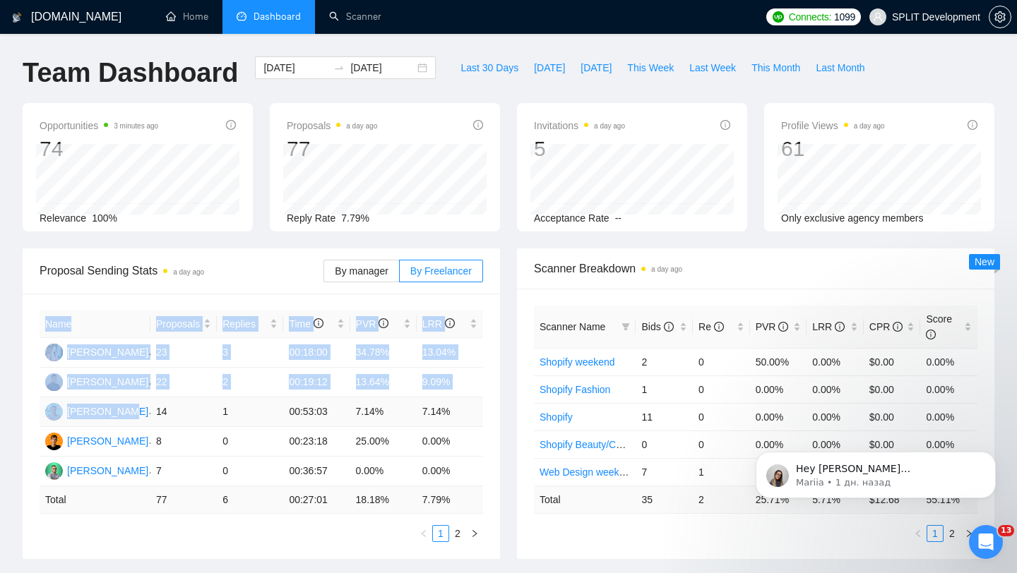
drag, startPoint x: 34, startPoint y: 409, endPoint x: 144, endPoint y: 410, distance: 110.1
click at [145, 412] on div "Name Proposals Replies Time PVR LRR [PERSON_NAME] 23 3 00:18:00 34.78% 13.04% […" at bounding box center [261, 426] width 477 height 265
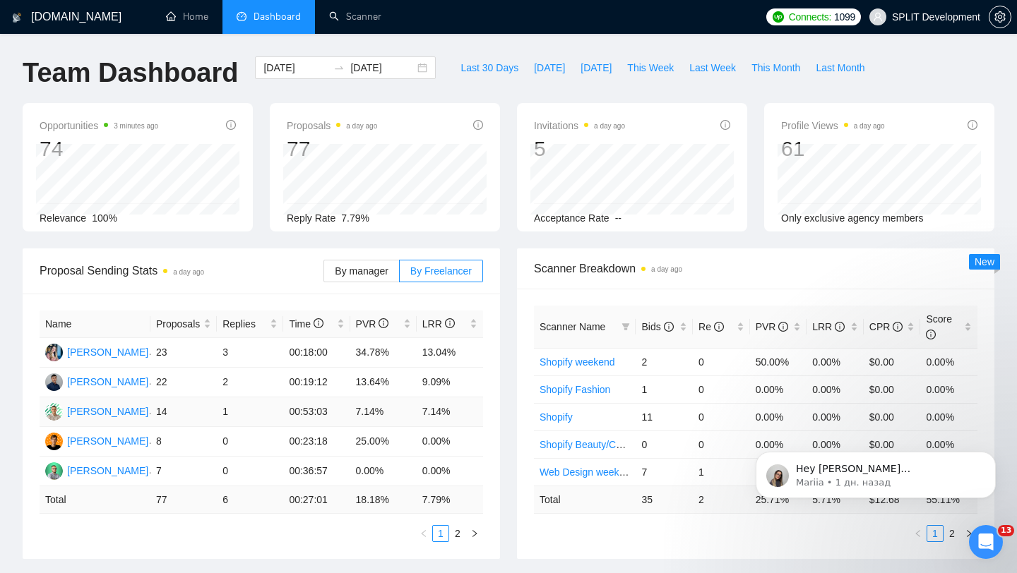
click at [185, 414] on td "14" at bounding box center [183, 412] width 66 height 30
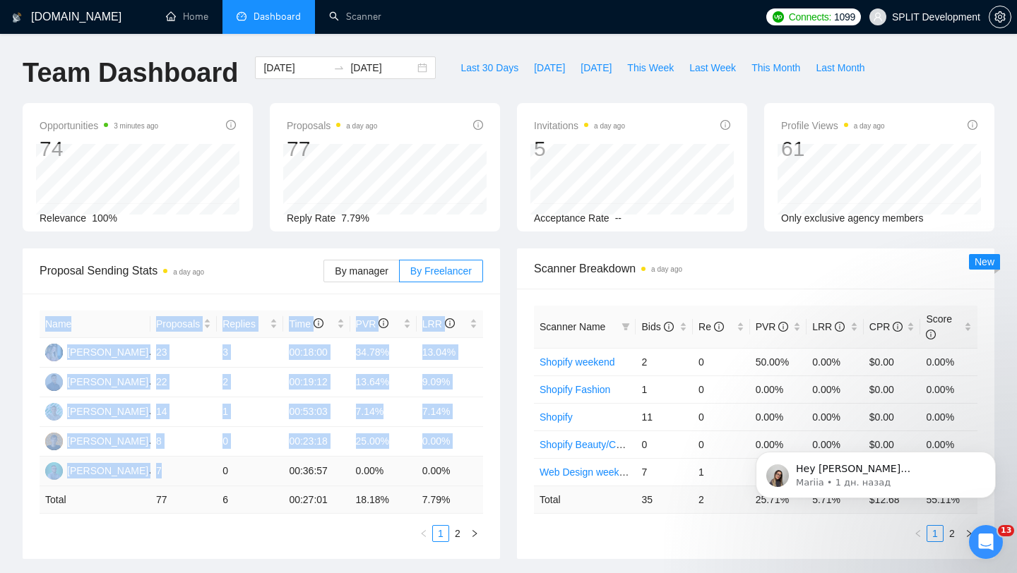
drag, startPoint x: 28, startPoint y: 469, endPoint x: 174, endPoint y: 480, distance: 146.5
click at [174, 480] on div "Name Proposals Replies Time PVR LRR [PERSON_NAME] 23 3 00:18:00 34.78% 13.04% […" at bounding box center [261, 426] width 477 height 265
click at [724, 72] on span "Last Week" at bounding box center [712, 68] width 47 height 16
type input "[DATE]"
